Goal: Transaction & Acquisition: Obtain resource

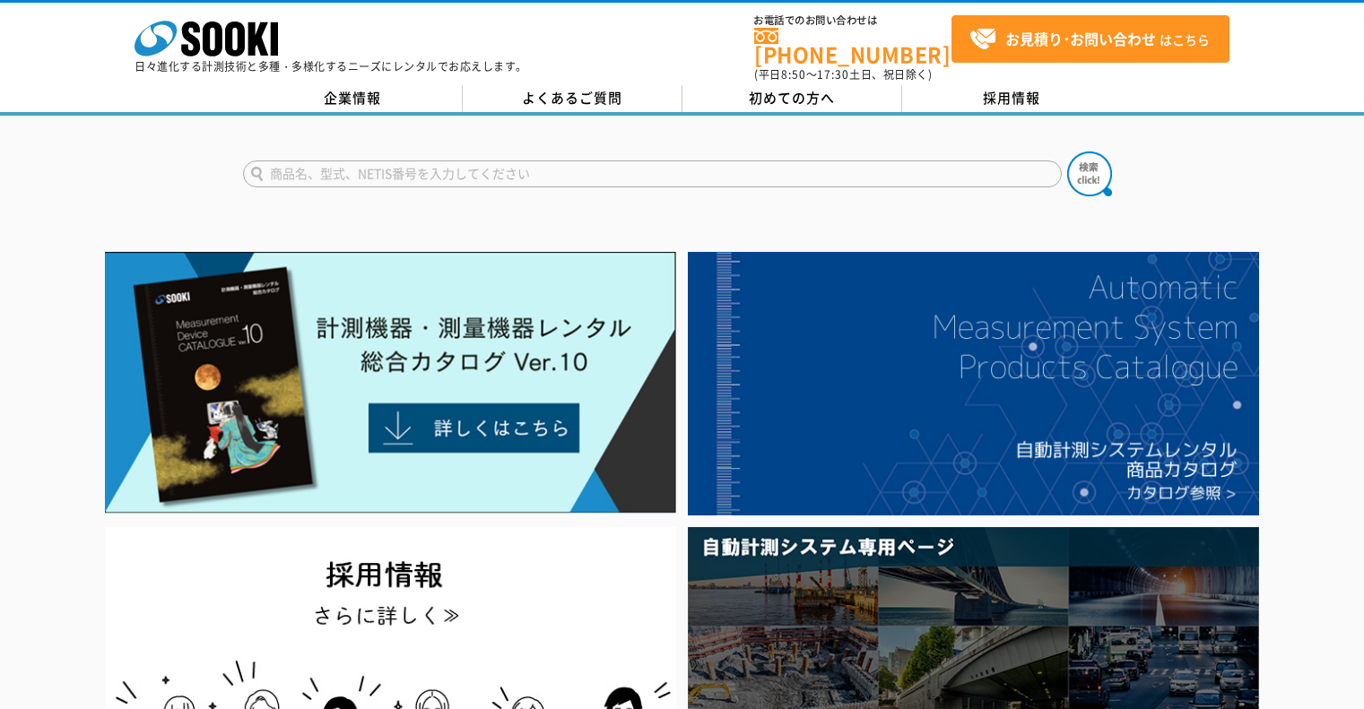
click at [599, 161] on input "text" at bounding box center [652, 174] width 819 height 27
type input "PS５０"
click at [1067, 152] on button at bounding box center [1089, 174] width 45 height 45
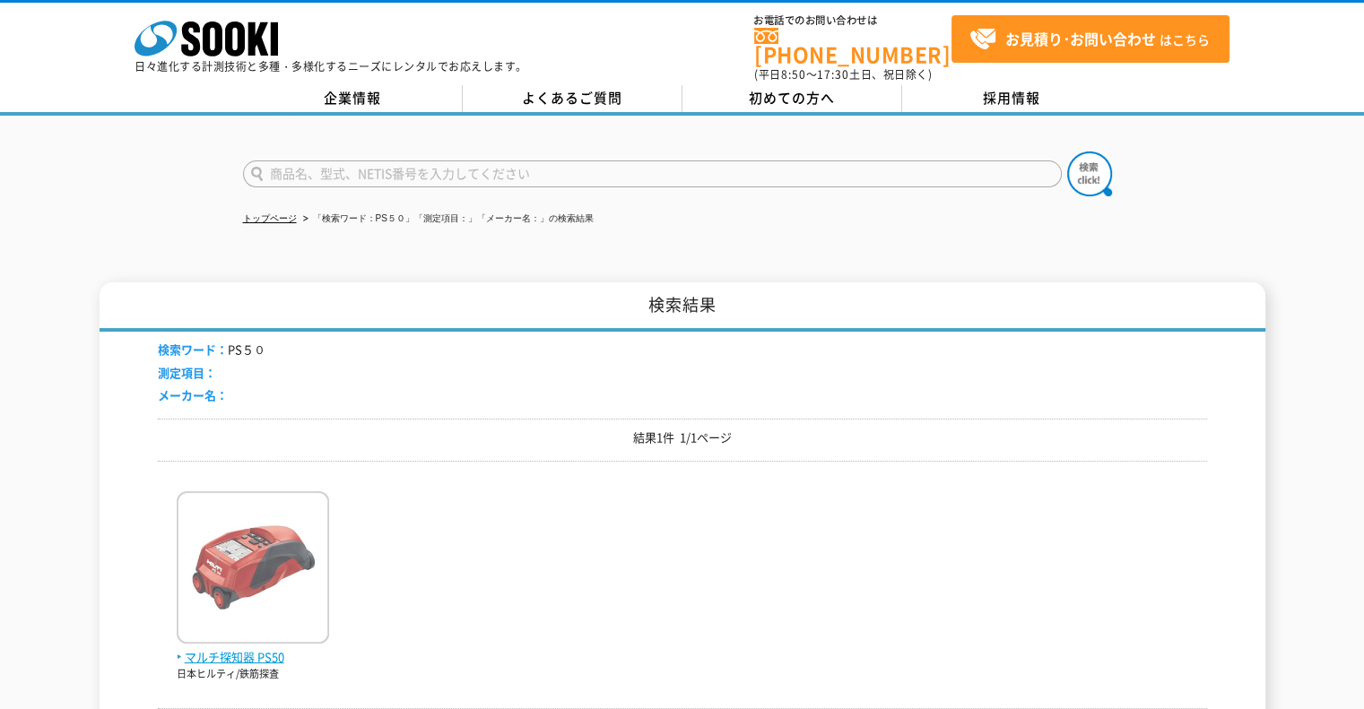
scroll to position [179, 0]
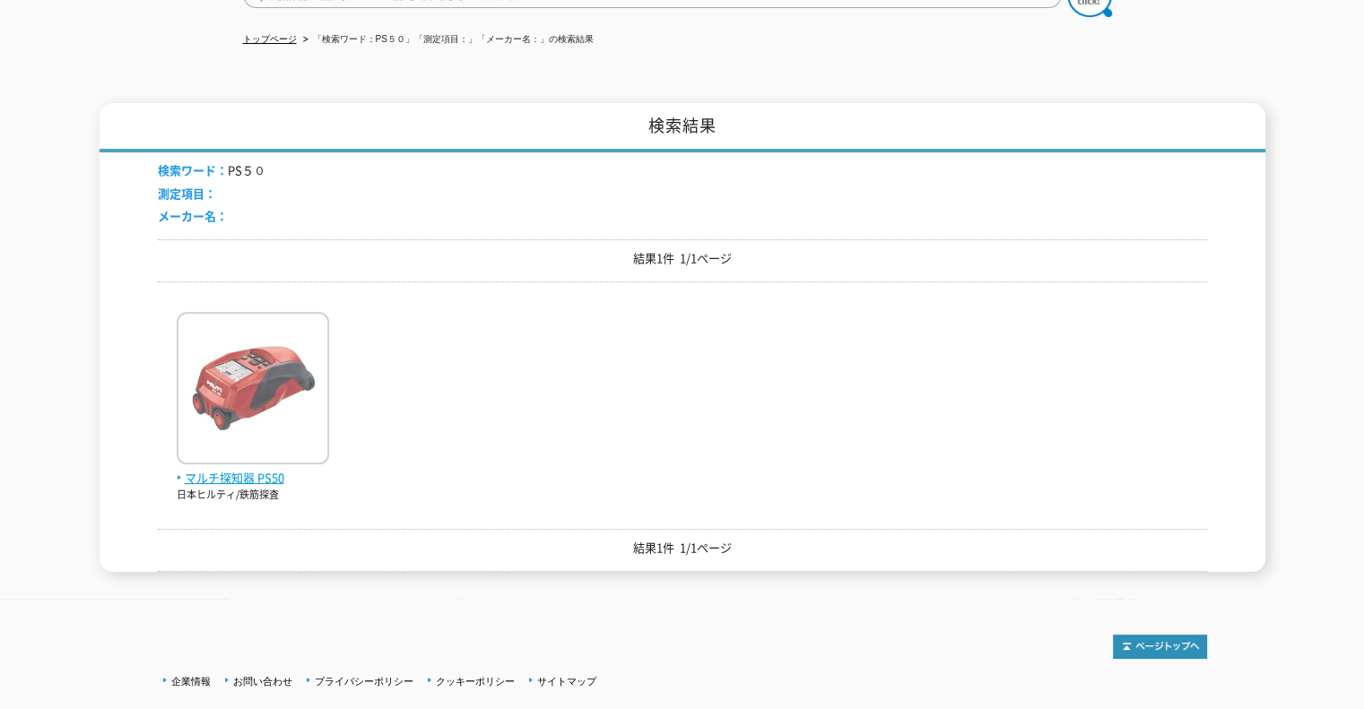
click at [264, 469] on span "マルチ探知器 PS50" at bounding box center [253, 478] width 152 height 19
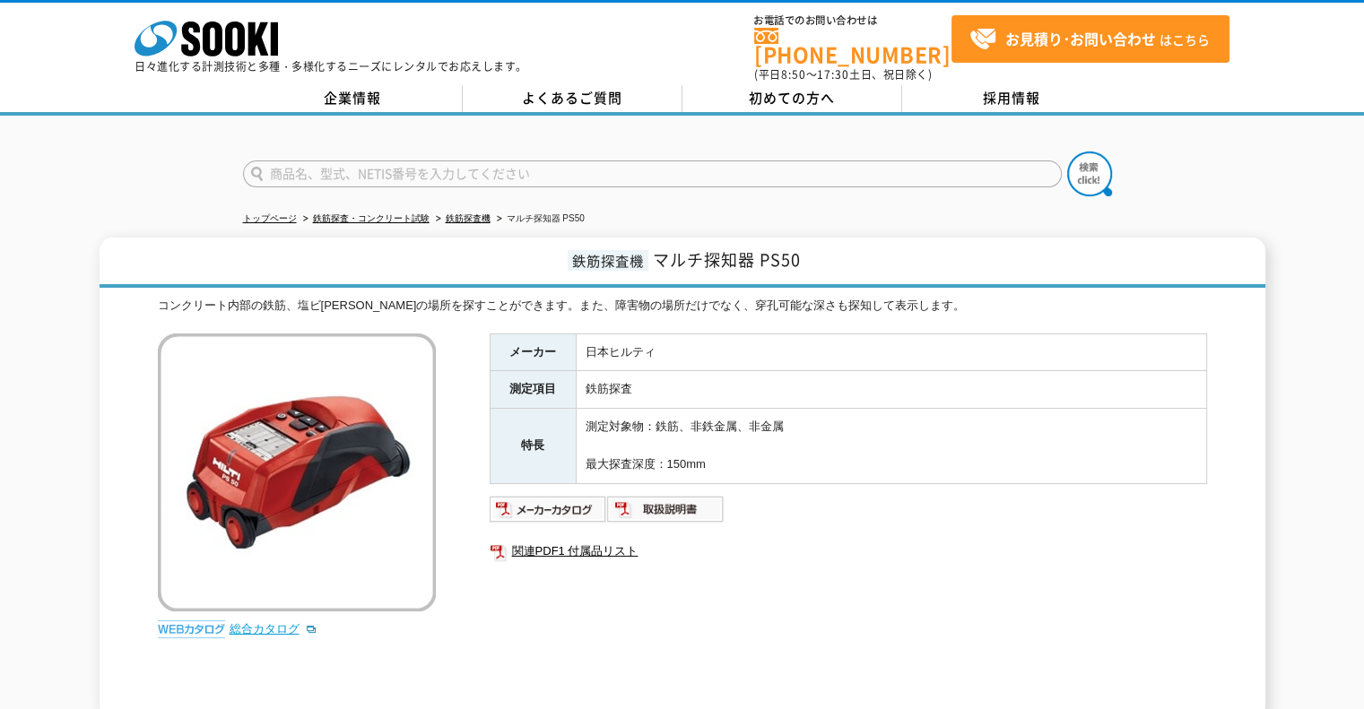
click at [265, 623] on link "総合カタログ" at bounding box center [274, 628] width 88 height 13
